Goal: Check status: Check status

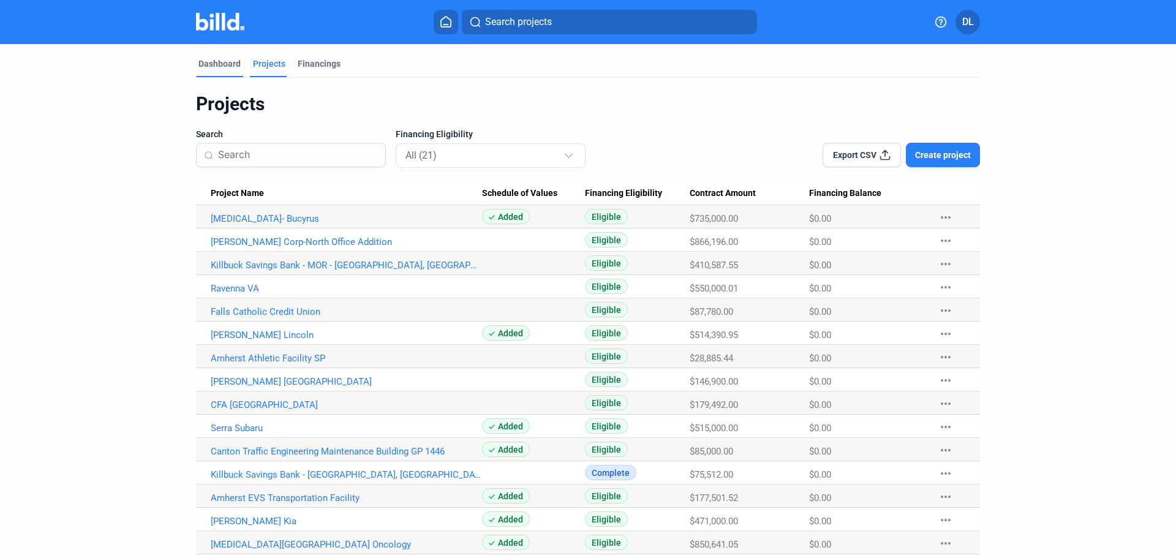
click at [219, 67] on div "Dashboard" at bounding box center [220, 64] width 42 height 12
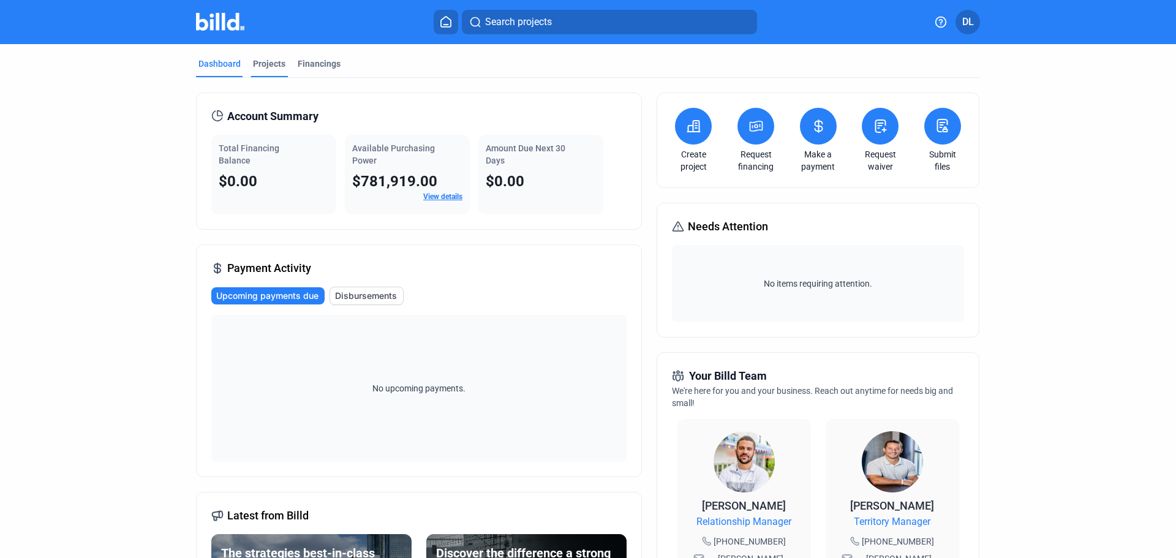
click at [255, 61] on div "Projects" at bounding box center [269, 64] width 32 height 12
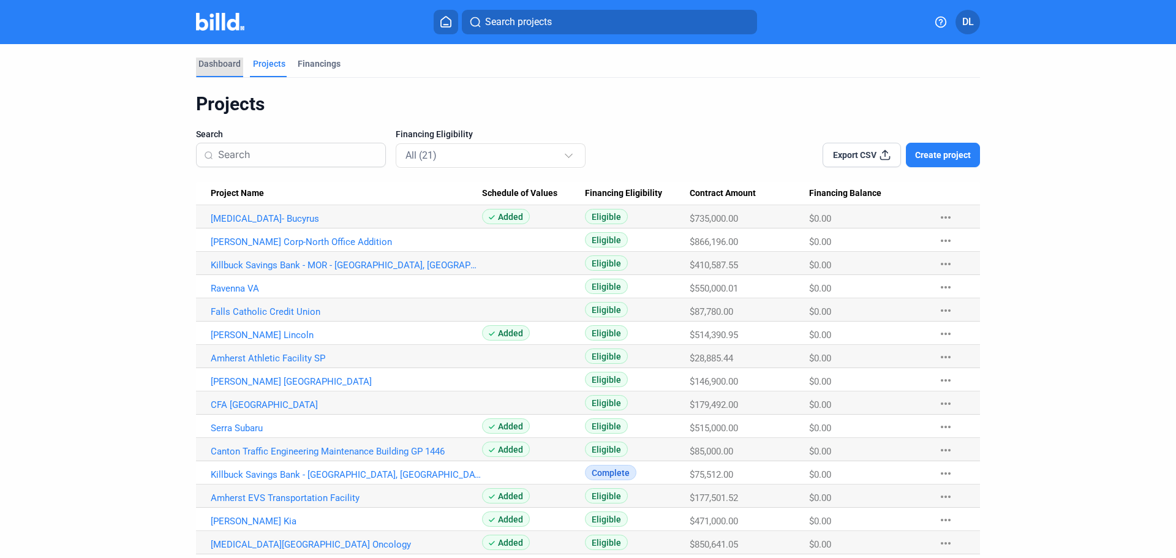
click at [217, 59] on div "Dashboard" at bounding box center [220, 64] width 42 height 12
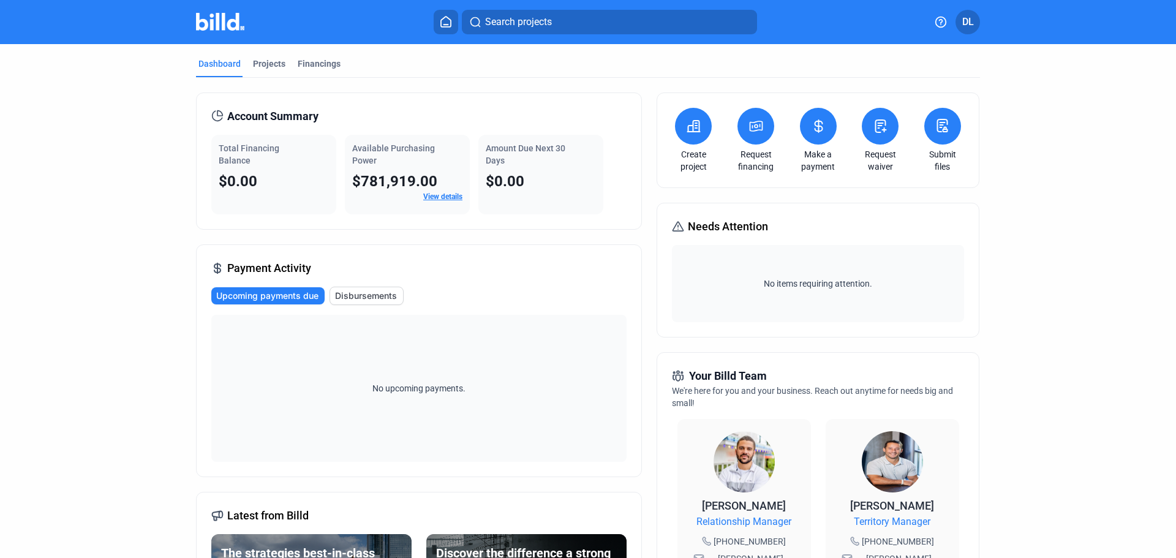
click at [361, 291] on span "Disbursements" at bounding box center [366, 296] width 62 height 12
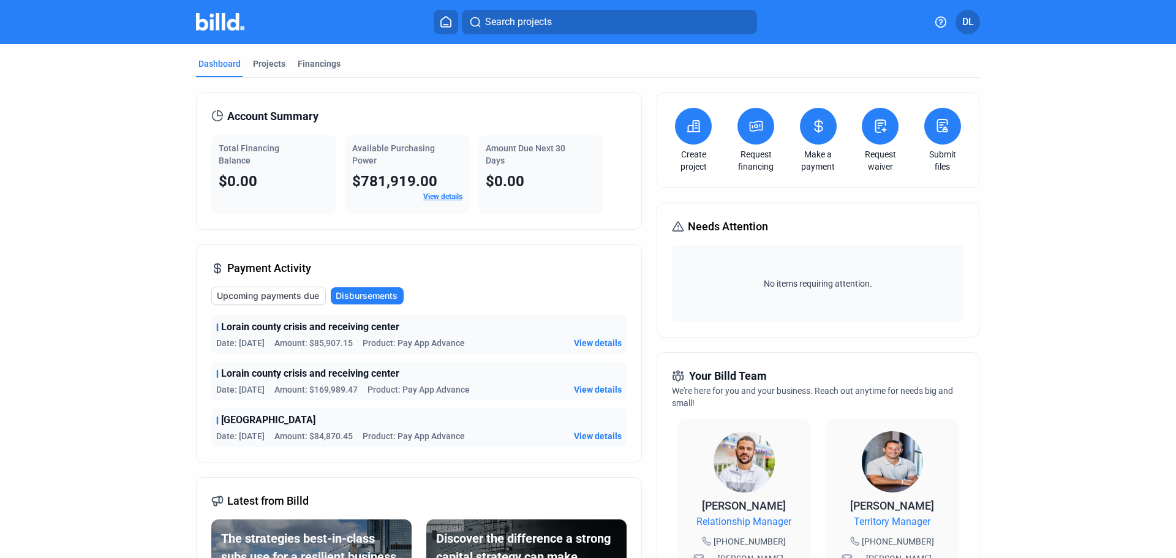
click at [432, 195] on link "View details" at bounding box center [442, 196] width 39 height 9
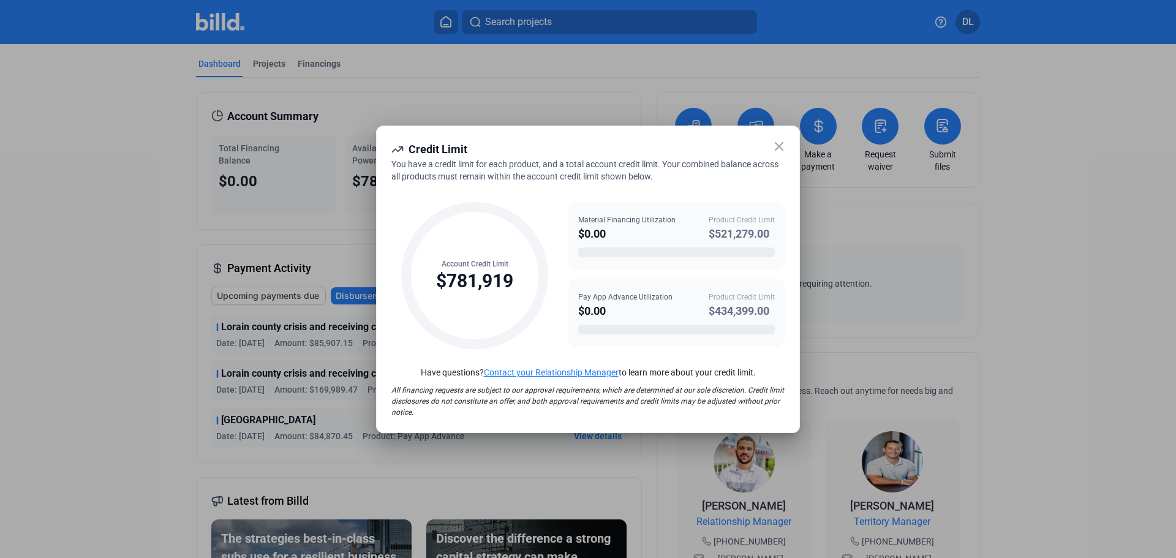
click at [781, 148] on icon at bounding box center [779, 146] width 7 height 7
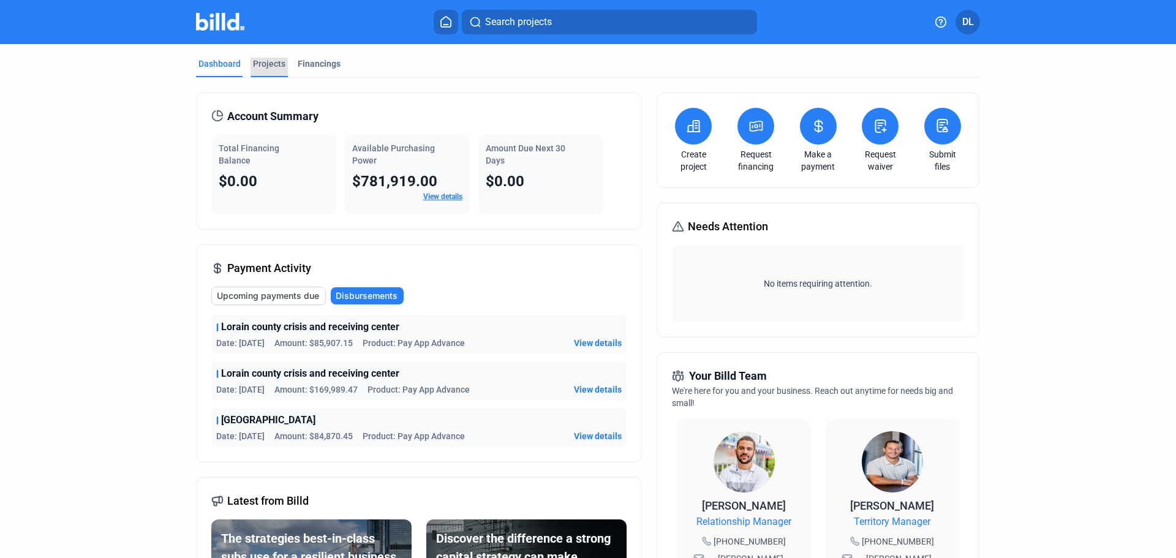
click at [271, 62] on div "Projects" at bounding box center [269, 64] width 32 height 12
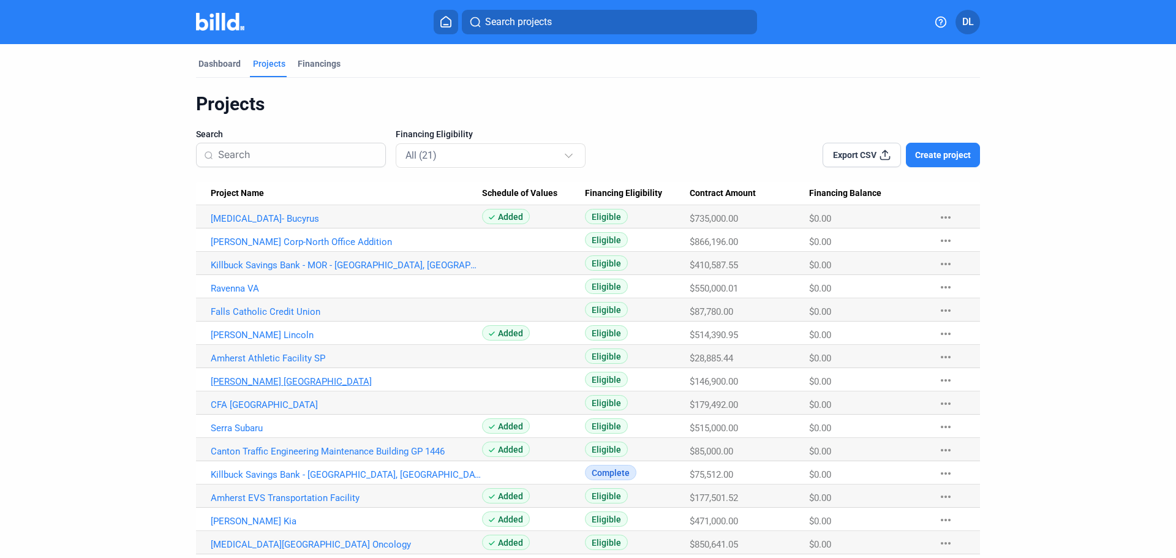
click at [258, 380] on link "[PERSON_NAME] [GEOGRAPHIC_DATA]" at bounding box center [346, 381] width 271 height 11
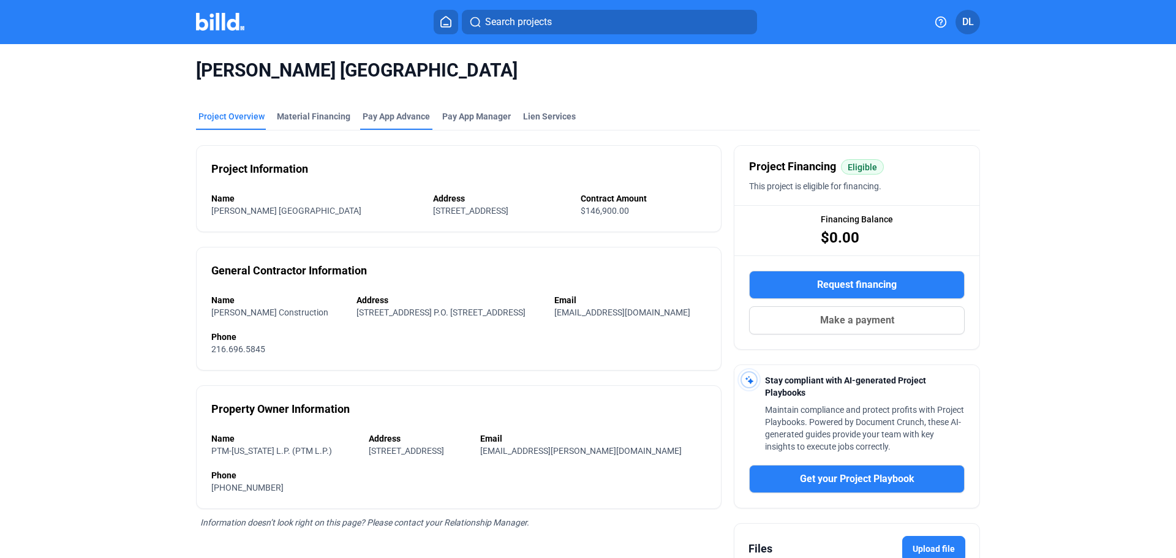
click at [380, 119] on div "Pay App Advance" at bounding box center [396, 116] width 67 height 12
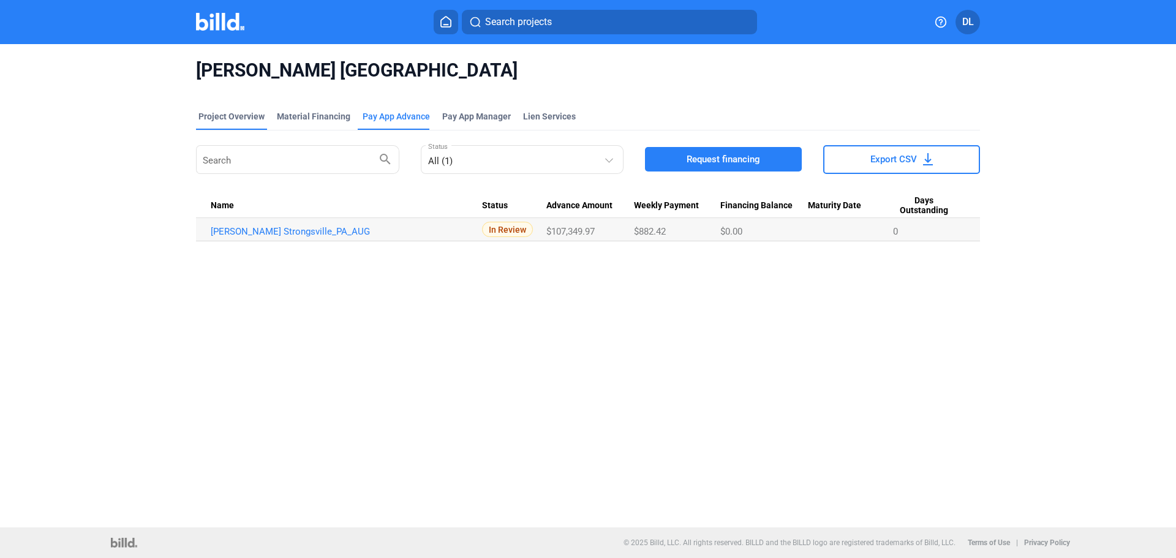
click at [227, 116] on div "Project Overview" at bounding box center [232, 116] width 66 height 12
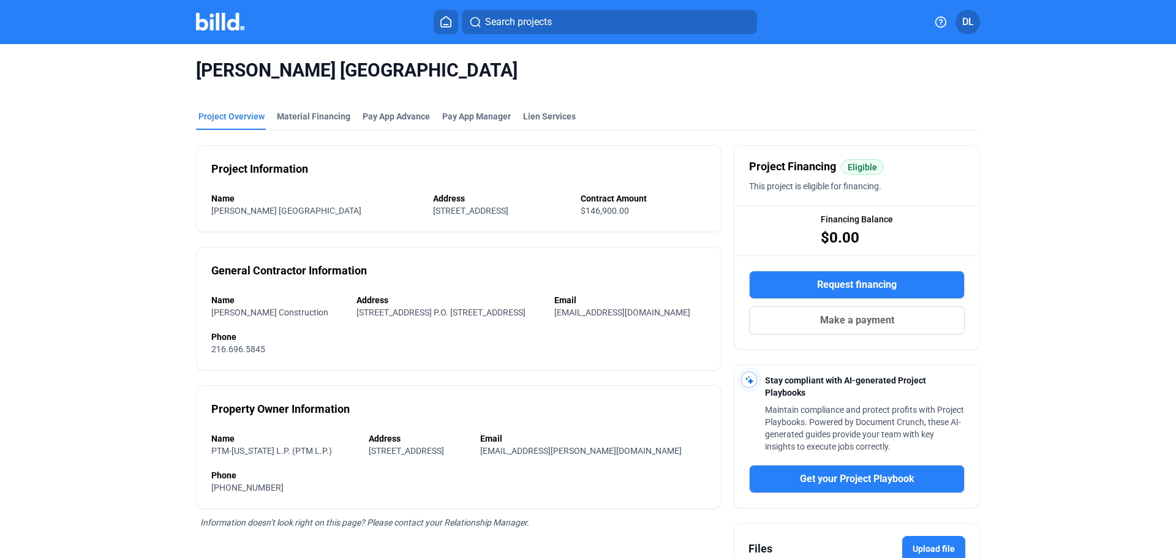
click at [445, 20] on icon at bounding box center [446, 22] width 12 height 12
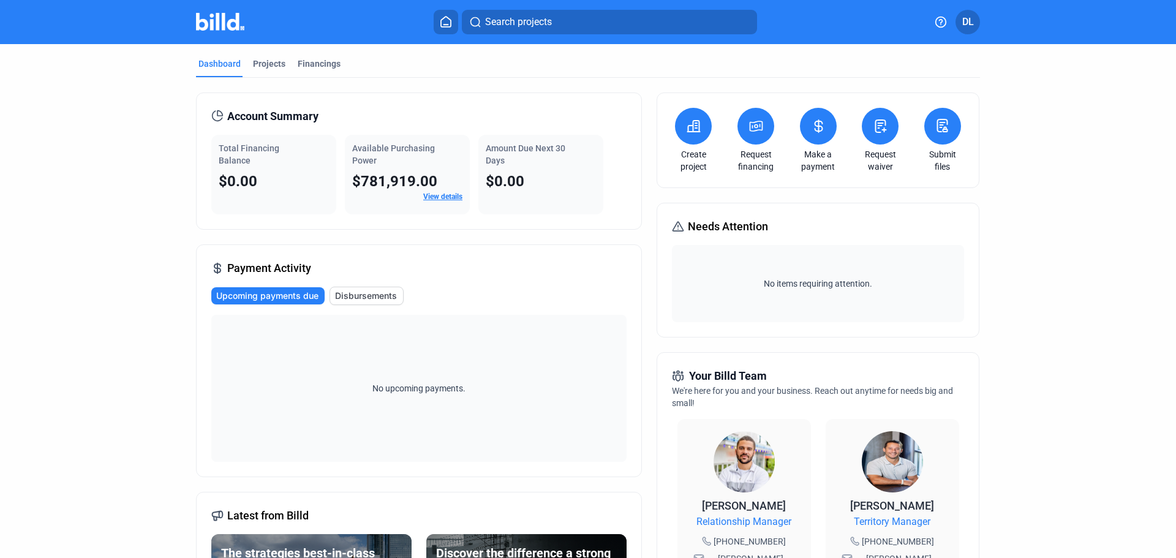
click at [348, 293] on span "Disbursements" at bounding box center [366, 296] width 62 height 12
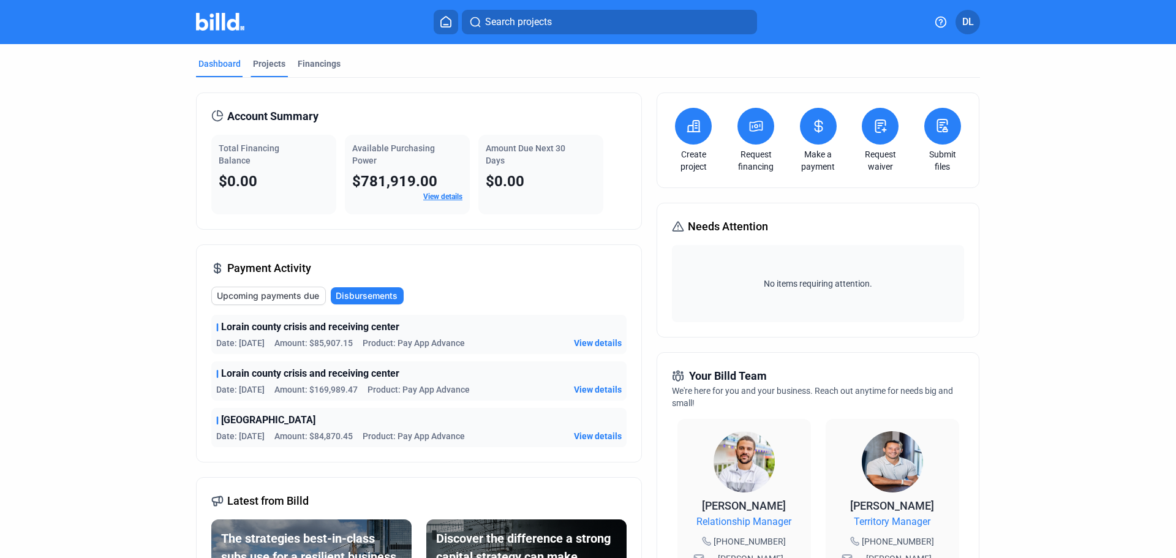
click at [253, 61] on div "Projects" at bounding box center [269, 64] width 32 height 12
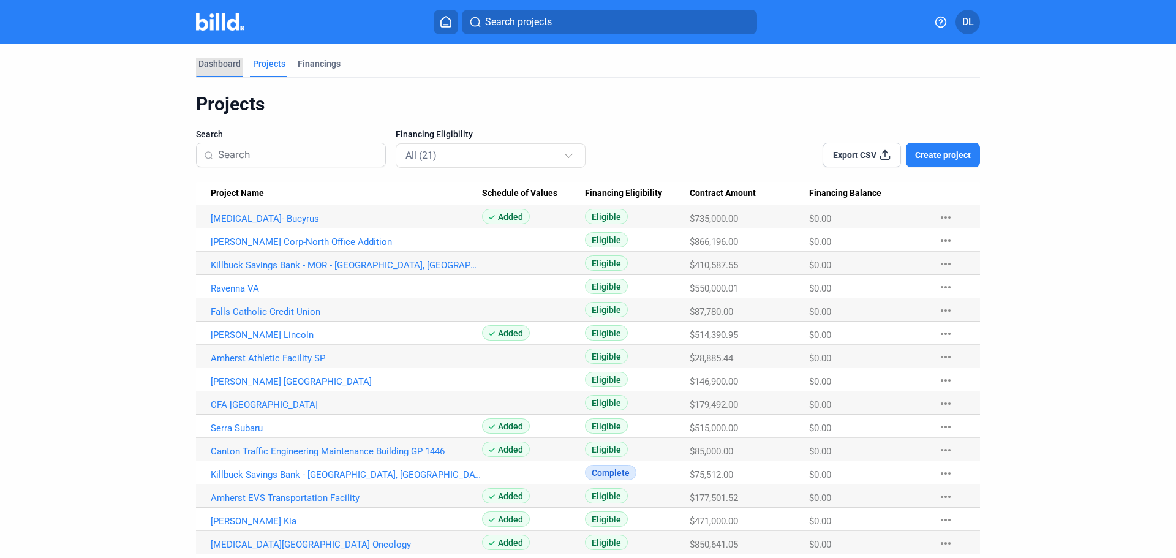
click at [211, 63] on div "Dashboard" at bounding box center [220, 64] width 42 height 12
